Goal: Check status

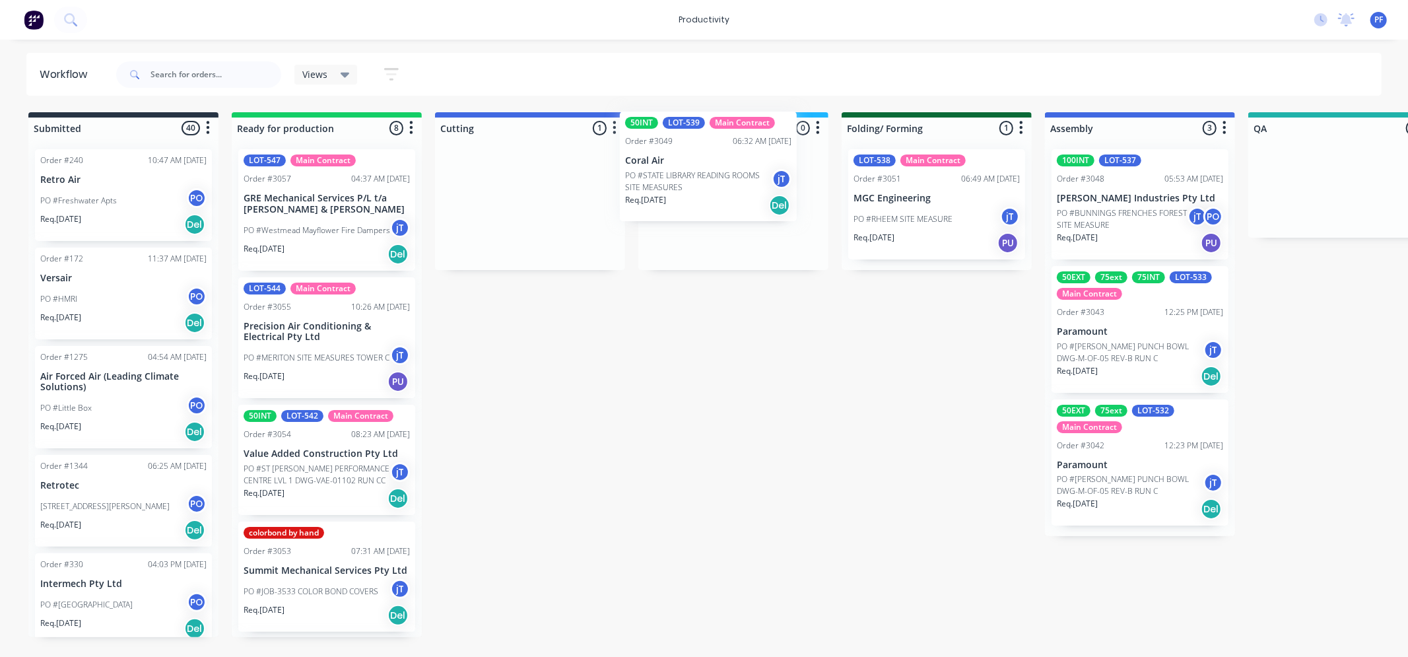
drag, startPoint x: 489, startPoint y: 203, endPoint x: 689, endPoint y: 159, distance: 204.6
click at [689, 159] on div "Submitted 40 Order #240 10:47 AM 24/09/24 Retro Air PO #Freshwater Apts PO Req.…" at bounding box center [1282, 374] width 2584 height 525
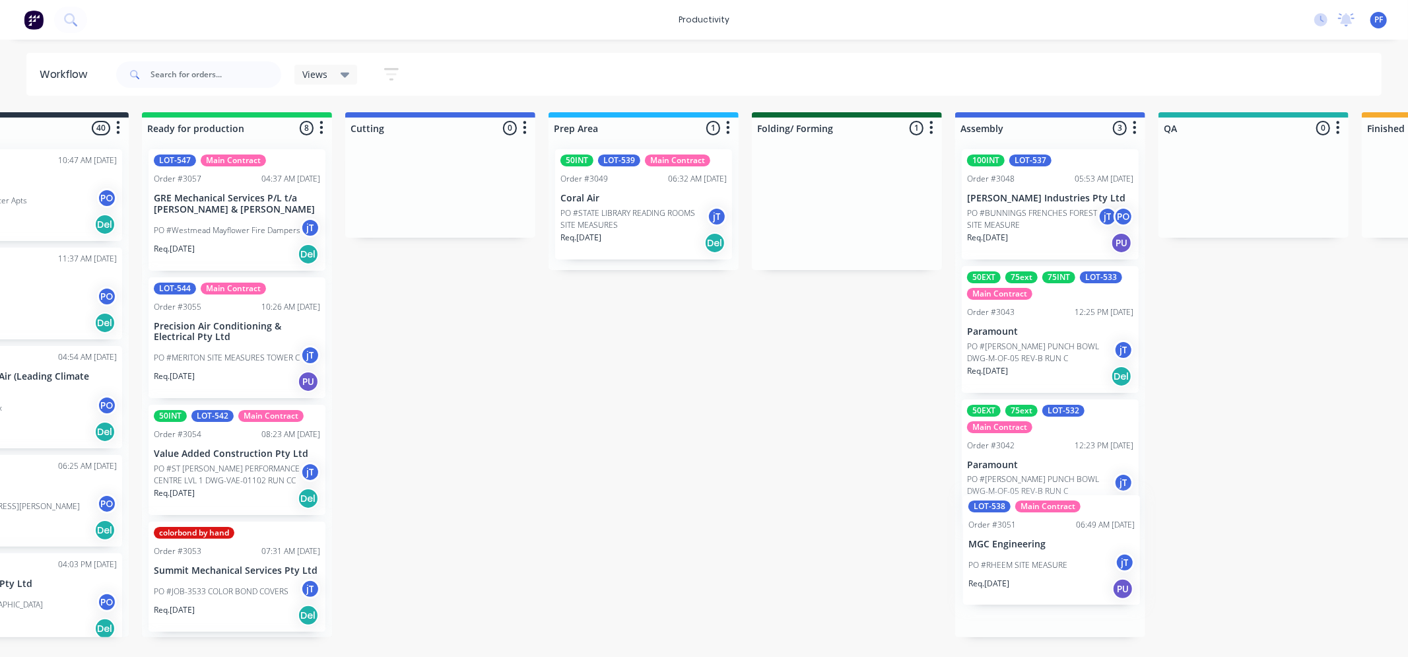
scroll to position [4, 0]
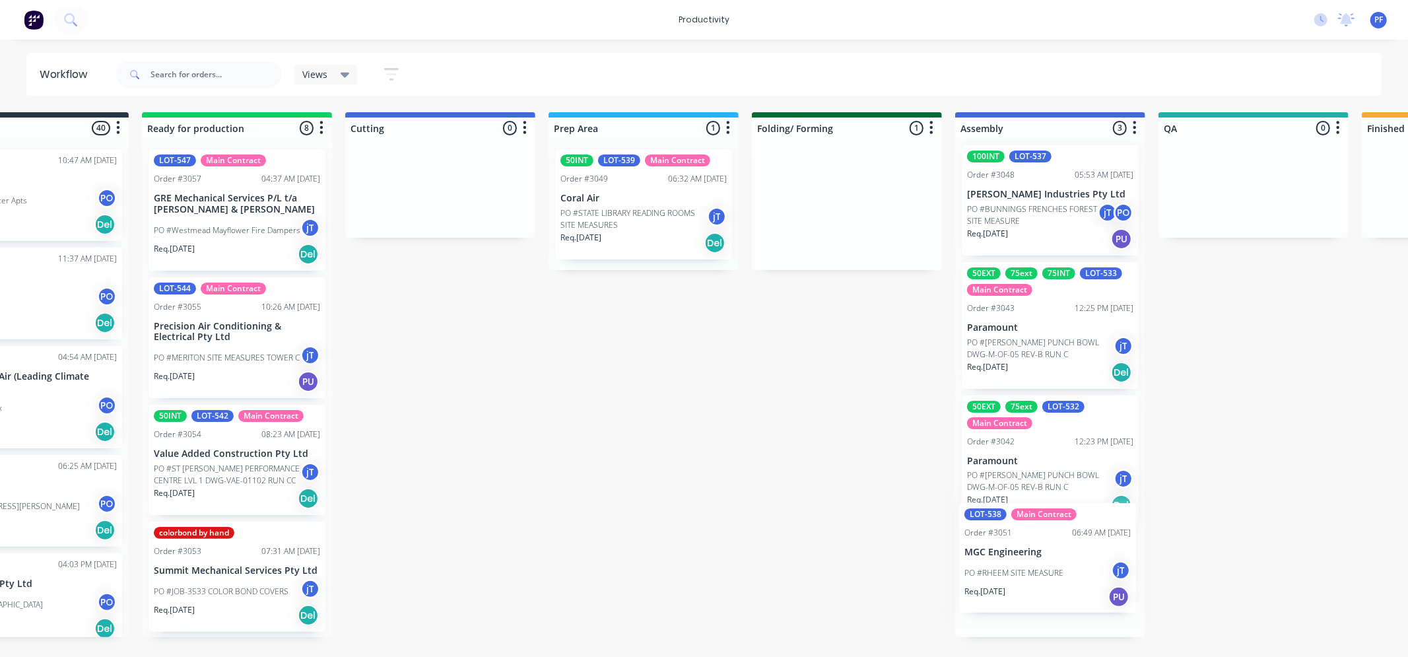
drag, startPoint x: 888, startPoint y: 215, endPoint x: 1006, endPoint y: 565, distance: 369.4
click at [1007, 568] on div "Submitted 40 Order #240 10:47 AM 24/09/24 Retro Air PO #Freshwater Apts PO Req.…" at bounding box center [1192, 374] width 2584 height 525
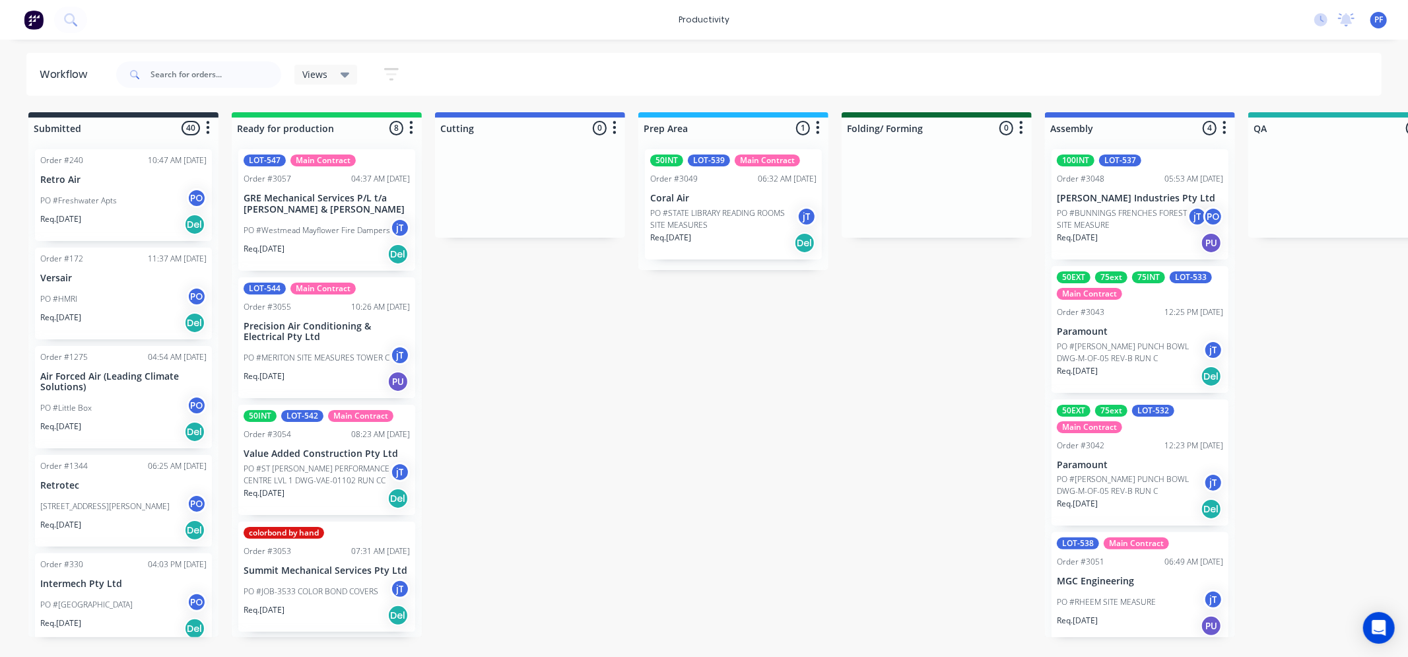
click at [703, 238] on div "Req. [DATE] Del" at bounding box center [733, 243] width 166 height 22
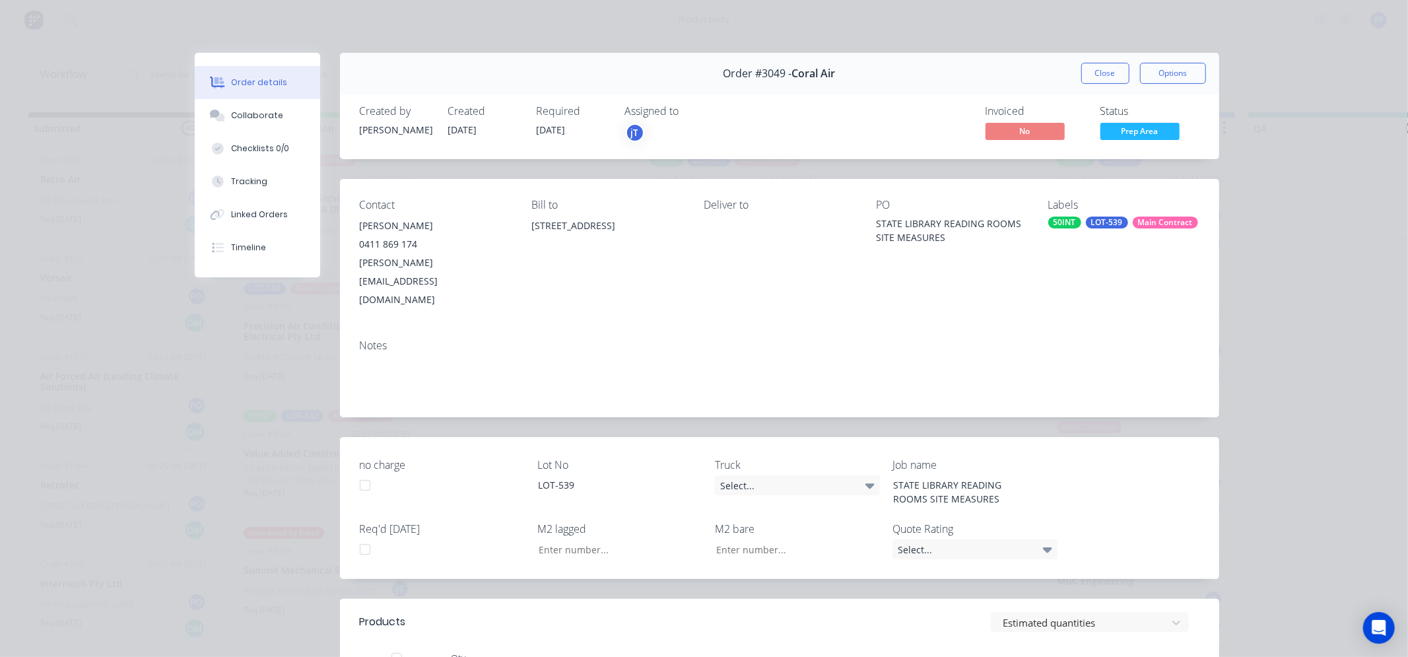
click at [1104, 73] on button "Close" at bounding box center [1105, 73] width 48 height 21
